Goal: Navigation & Orientation: Find specific page/section

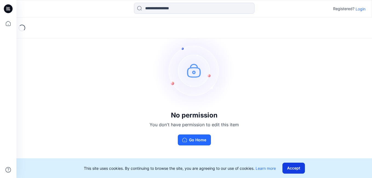
click at [293, 166] on button "Accept" at bounding box center [293, 168] width 22 height 11
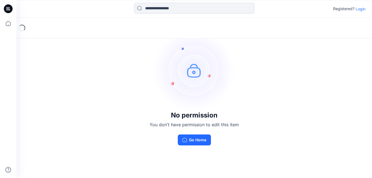
click at [361, 8] on p "Login" at bounding box center [360, 9] width 10 height 6
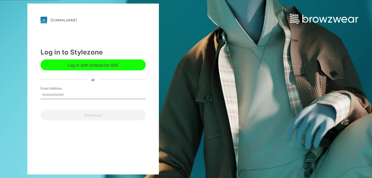
click at [60, 91] on input "Email Address" at bounding box center [93, 95] width 105 height 8
type input "**********"
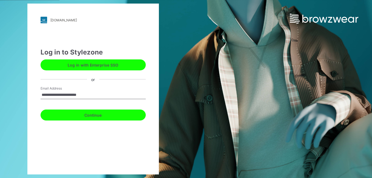
click at [84, 117] on button "Continue" at bounding box center [93, 115] width 105 height 11
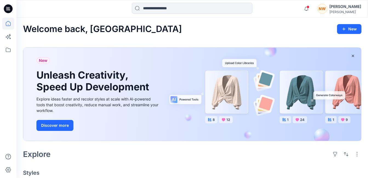
click at [7, 7] on icon at bounding box center [8, 8] width 9 height 9
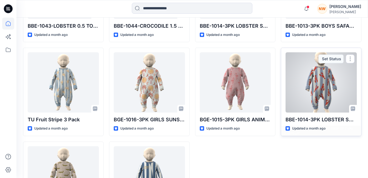
scroll to position [473, 0]
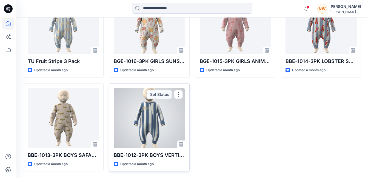
click at [147, 124] on div at bounding box center [149, 118] width 71 height 60
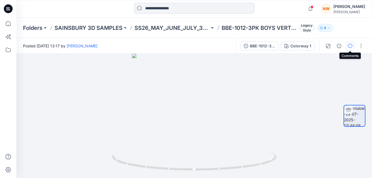
click at [347, 46] on button "button" at bounding box center [350, 46] width 9 height 9
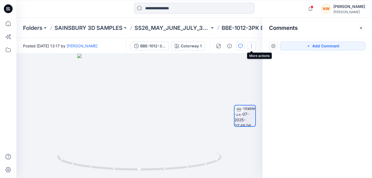
click at [252, 46] on button "button" at bounding box center [251, 46] width 9 height 9
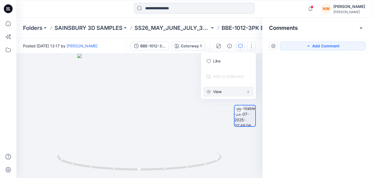
click at [240, 89] on button "View" at bounding box center [228, 92] width 50 height 10
click at [155, 102] on p "Turntable Navigation" at bounding box center [159, 103] width 38 height 6
click at [330, 76] on div at bounding box center [317, 106] width 110 height 104
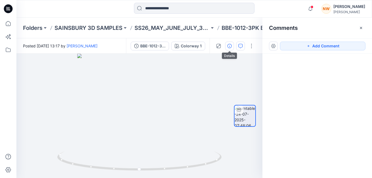
click at [228, 46] on icon "button" at bounding box center [229, 46] width 4 height 4
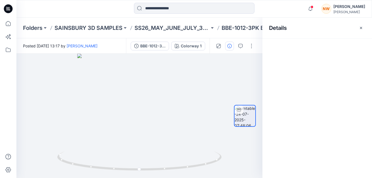
click at [228, 46] on icon "button" at bounding box center [229, 46] width 4 height 4
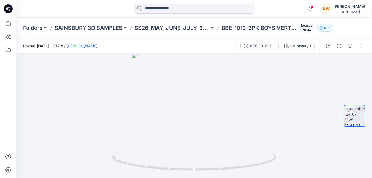
click at [324, 28] on p "6" at bounding box center [325, 28] width 2 height 6
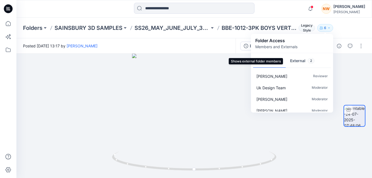
click at [298, 62] on button "External 2" at bounding box center [302, 61] width 33 height 14
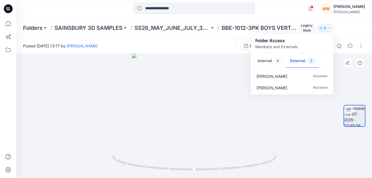
click at [221, 77] on div at bounding box center [193, 116] width 355 height 124
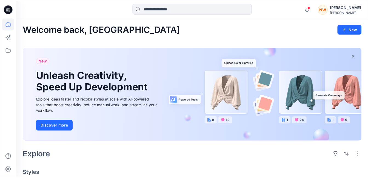
scroll to position [473, 0]
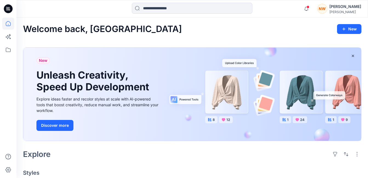
click at [336, 5] on div "[PERSON_NAME]" at bounding box center [345, 6] width 32 height 7
